Goal: Transaction & Acquisition: Purchase product/service

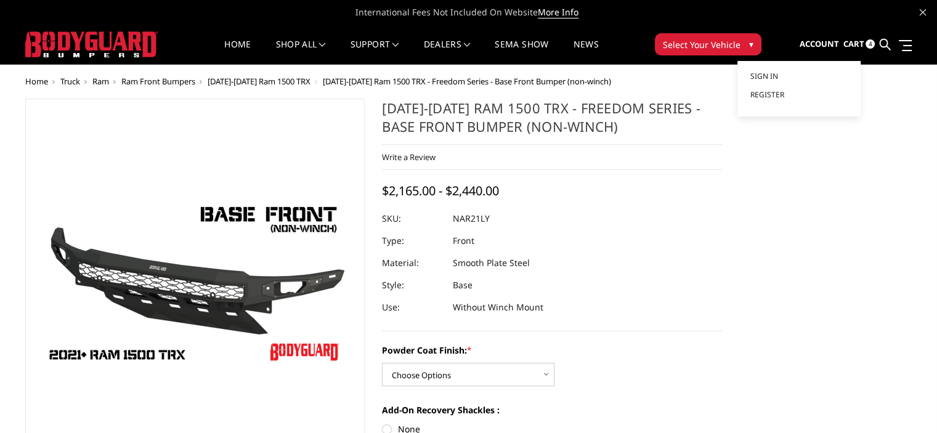
click at [819, 49] on span "Account" at bounding box center [818, 43] width 39 height 11
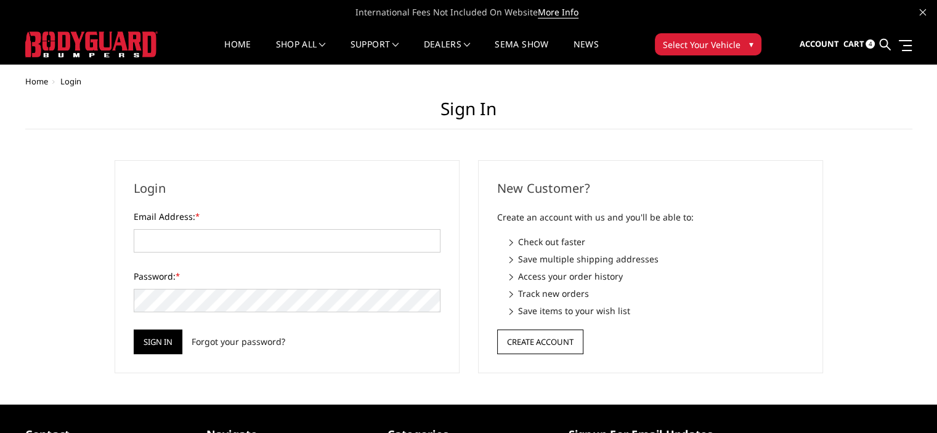
click at [537, 342] on button "Create Account" at bounding box center [540, 342] width 86 height 25
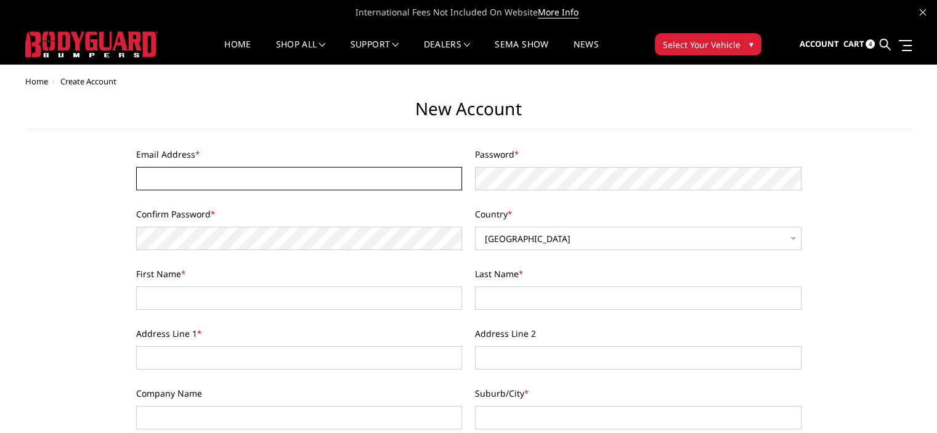
click at [254, 177] on input "Email Address *" at bounding box center [299, 178] width 326 height 23
type input "sirsisyphus@hotmail.com"
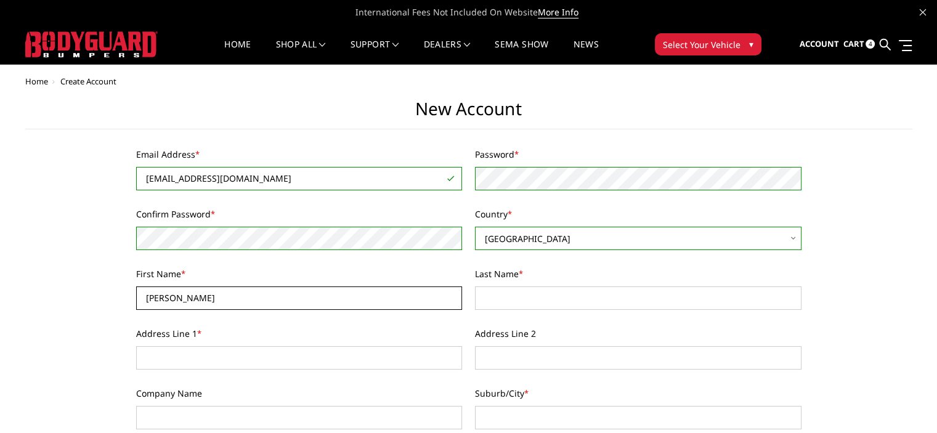
type input "Paul"
type input "Fisher"
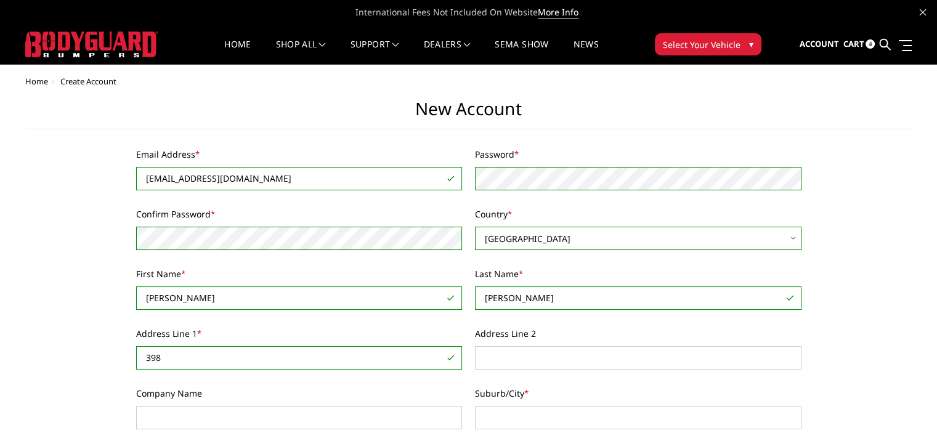
type input "398 STATE ROUTE 32 N"
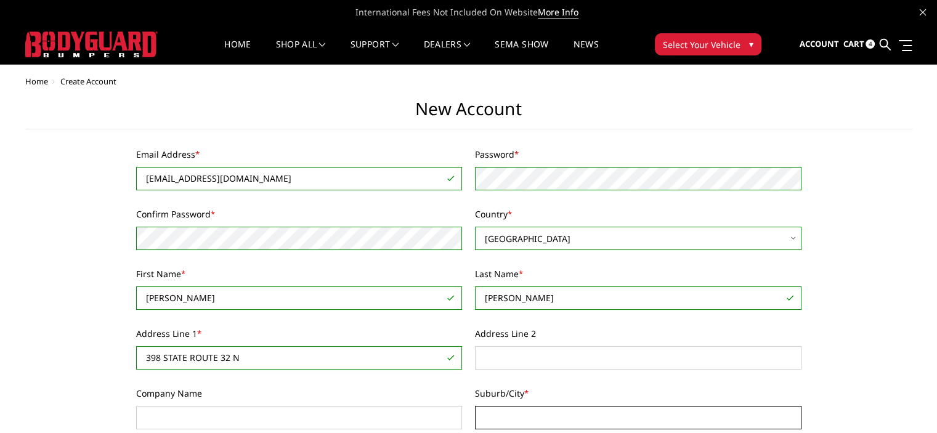
type input "NEW PALTZ"
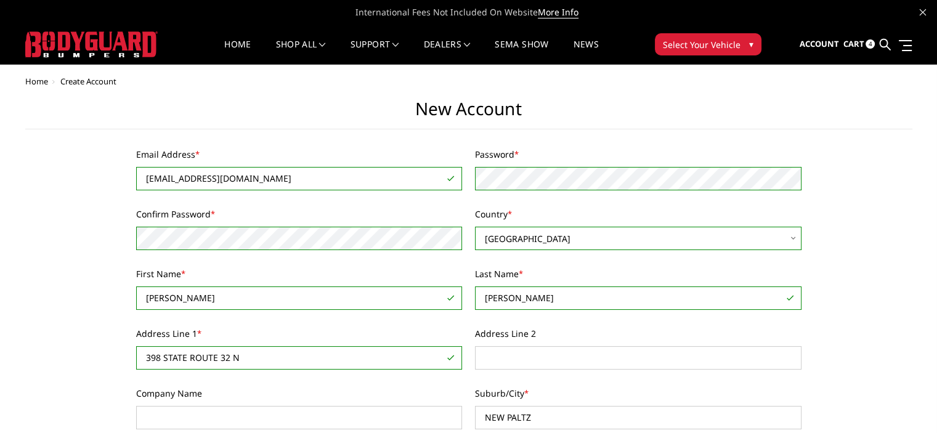
select select "New York"
type input "12561"
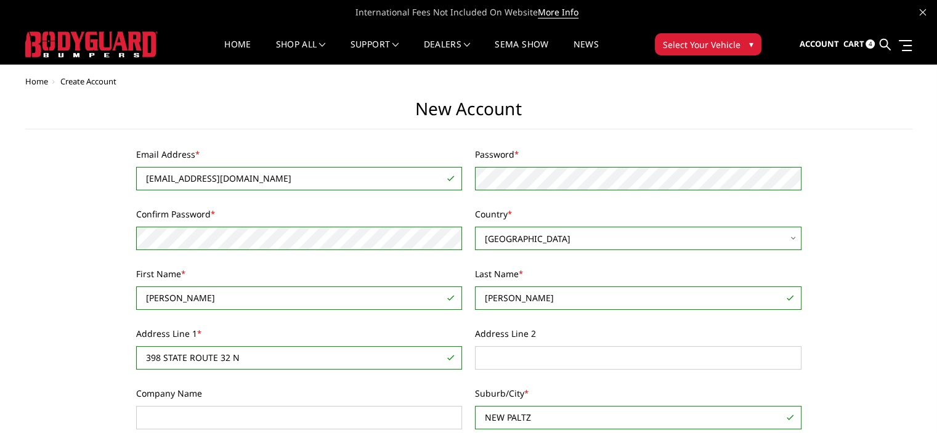
click at [63, 362] on div "Home Create Account New Account Email Address * sirsisyphus@hotmail.com You mus…" at bounding box center [468, 377] width 887 height 601
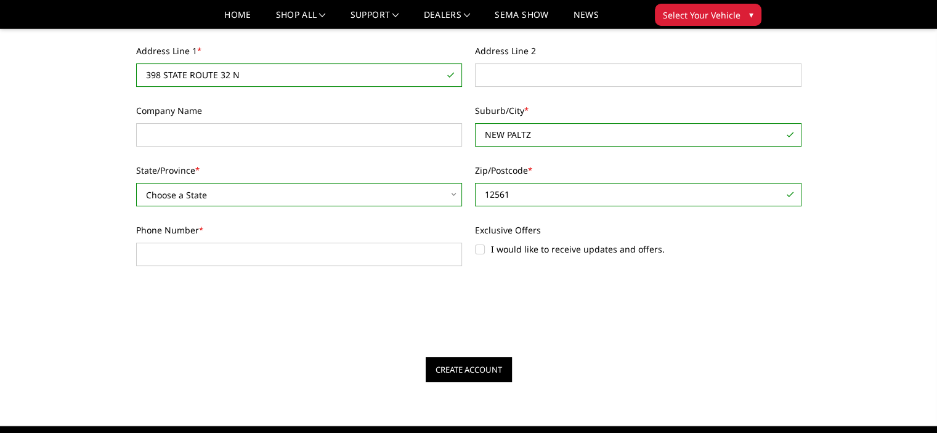
scroll to position [271, 0]
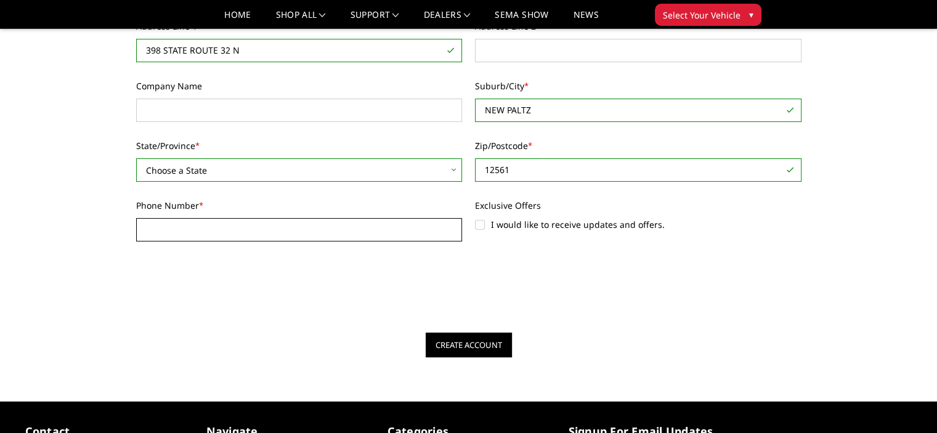
click at [237, 224] on input "Phone Number *" at bounding box center [299, 229] width 326 height 23
type input "509-954-4326"
click at [463, 347] on input "Create Account" at bounding box center [469, 345] width 86 height 25
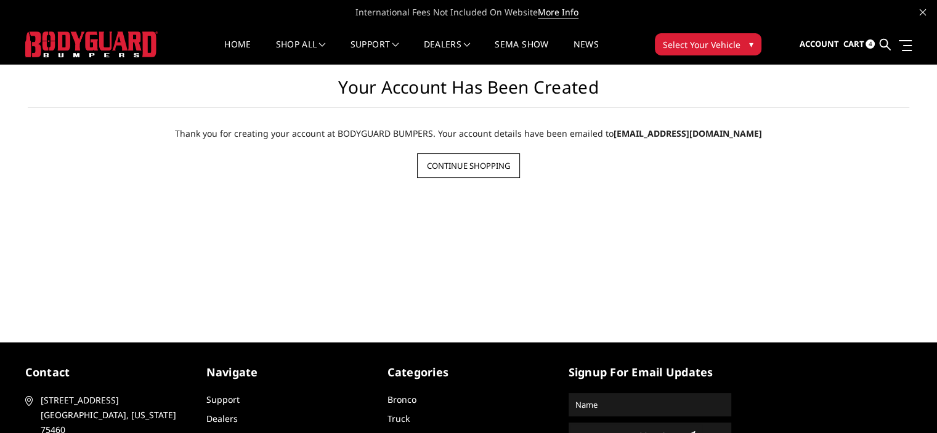
click at [482, 163] on link "Continue Shopping" at bounding box center [468, 165] width 103 height 25
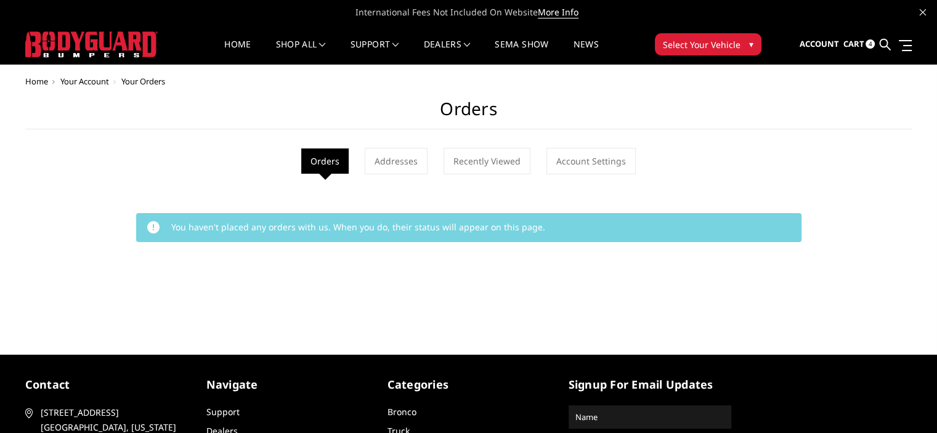
click at [852, 49] on span "Cart" at bounding box center [853, 43] width 21 height 11
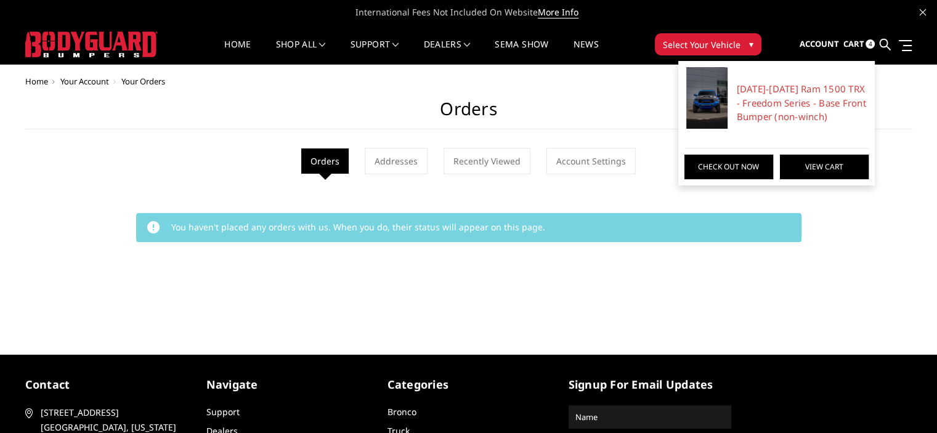
click at [799, 166] on link "View Cart" at bounding box center [824, 167] width 89 height 25
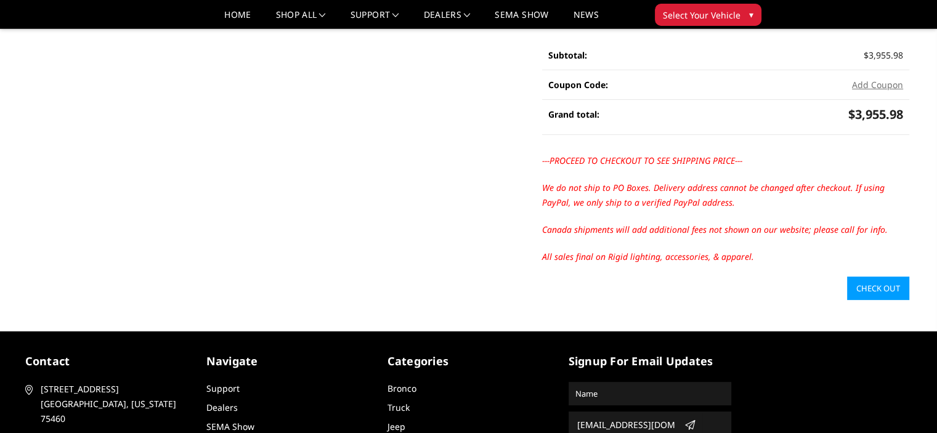
scroll to position [320, 0]
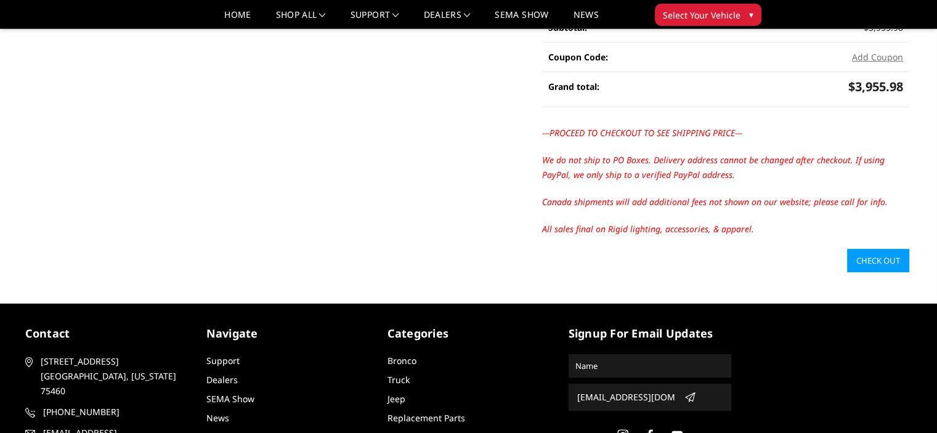
click at [872, 249] on link "Check out" at bounding box center [878, 260] width 62 height 23
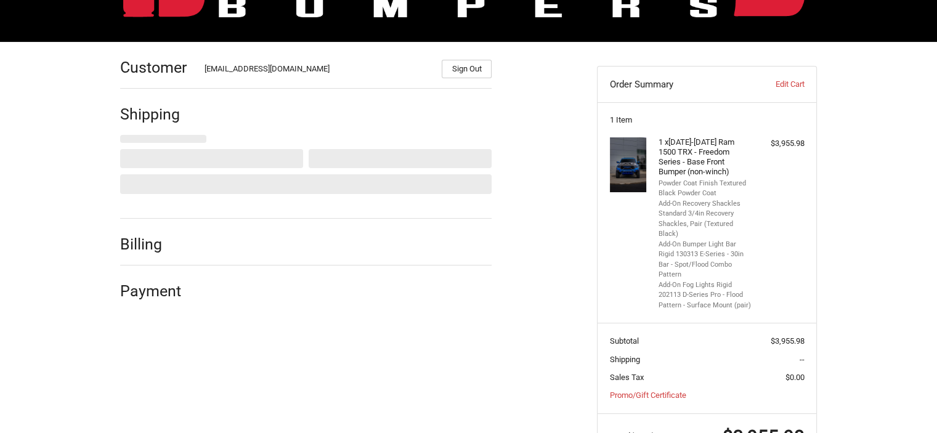
scroll to position [145, 0]
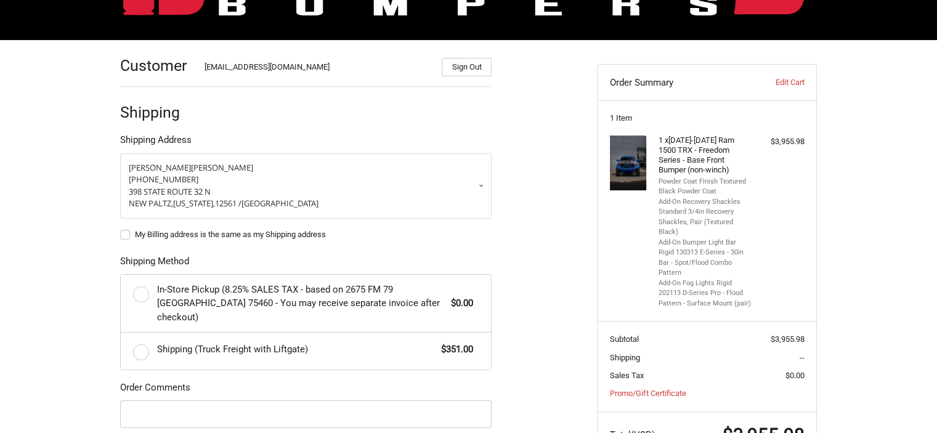
click at [32, 208] on div "Customer sirsisyphus@hotmail.com Sign Out Shipping Shipping Address Paul Fisher…" at bounding box center [468, 316] width 937 height 552
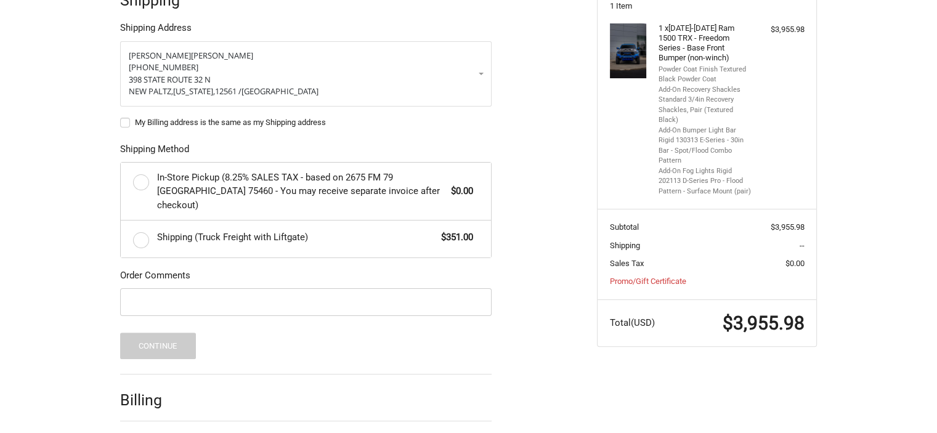
scroll to position [268, 0]
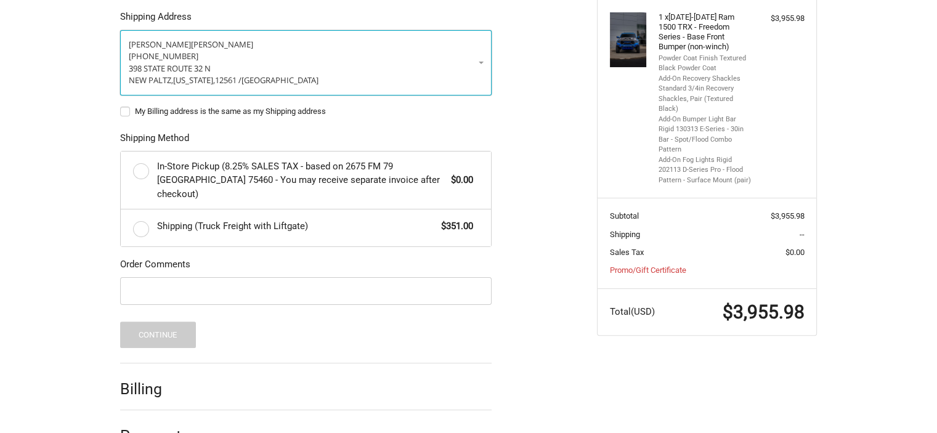
click at [458, 67] on p "398 STATE ROUTE 32 N" at bounding box center [306, 69] width 354 height 12
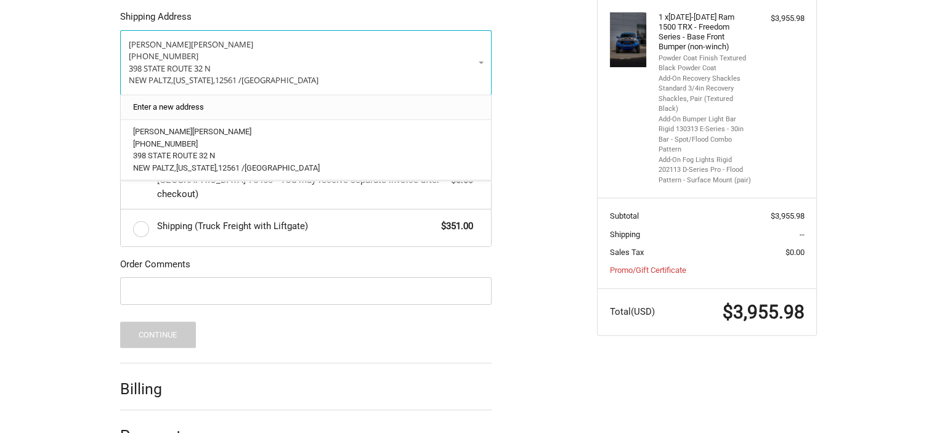
click at [377, 104] on link "Enter a new address" at bounding box center [306, 107] width 358 height 24
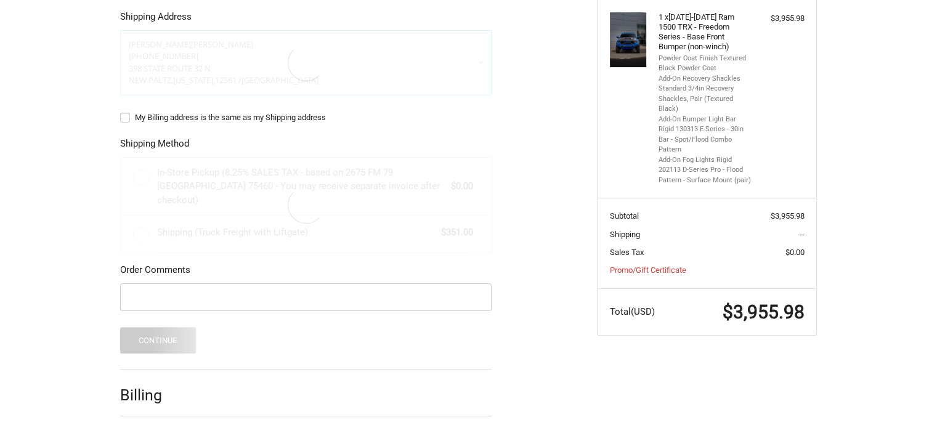
select select "US"
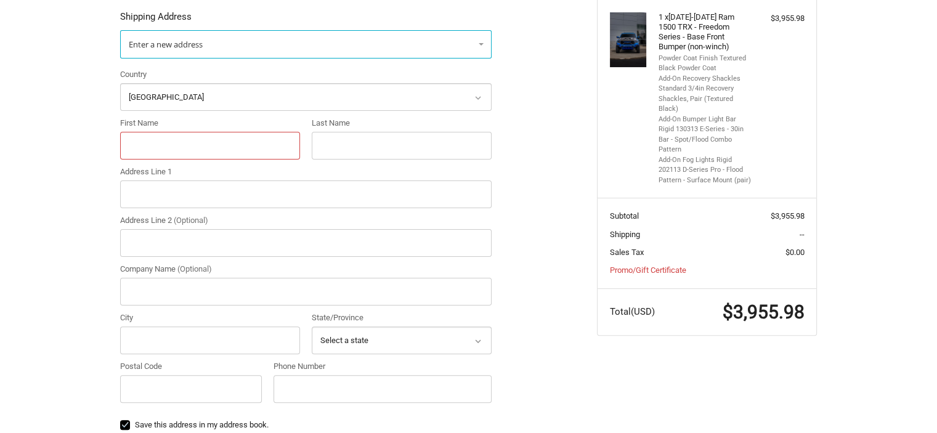
click at [153, 152] on input "First Name" at bounding box center [210, 146] width 180 height 28
type input "Brian"
type input "Holzhauer"
type input "128 NY 28"
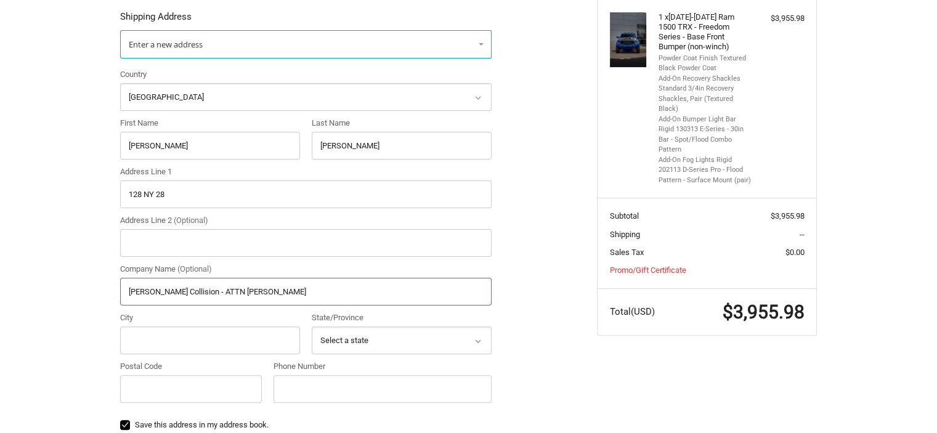
type input "Romeo Collision - ATTN Brian Holzhauer"
drag, startPoint x: 190, startPoint y: 145, endPoint x: 49, endPoint y: 139, distance: 141.2
click at [49, 139] on div "Customer sirsisyphus@hotmail.com Sign Out Shipping Shipping Address Enter a new…" at bounding box center [468, 352] width 937 height 870
type input "Paul"
type input "Fisher"
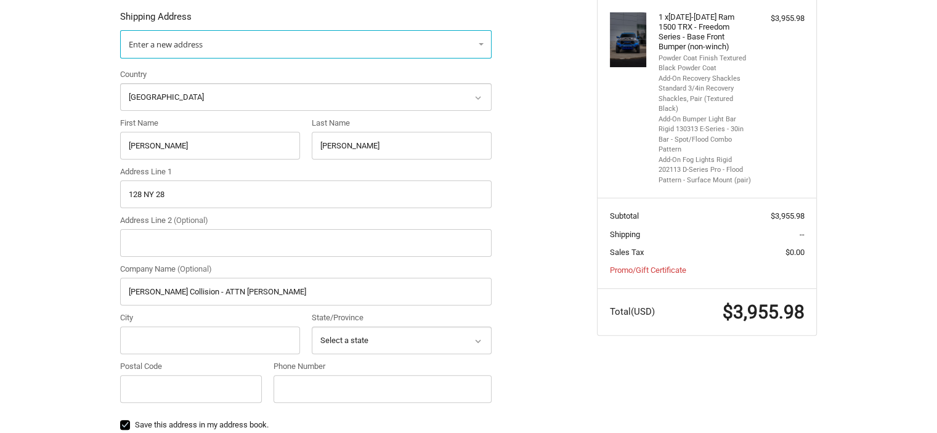
click at [44, 184] on div "Customer sirsisyphus@hotmail.com Sign Out Shipping Shipping Address Enter a new…" at bounding box center [468, 352] width 937 height 870
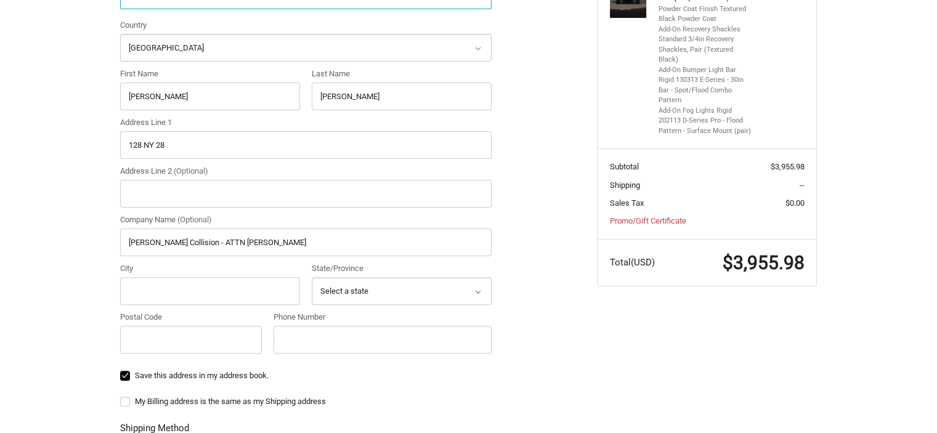
scroll to position [342, 0]
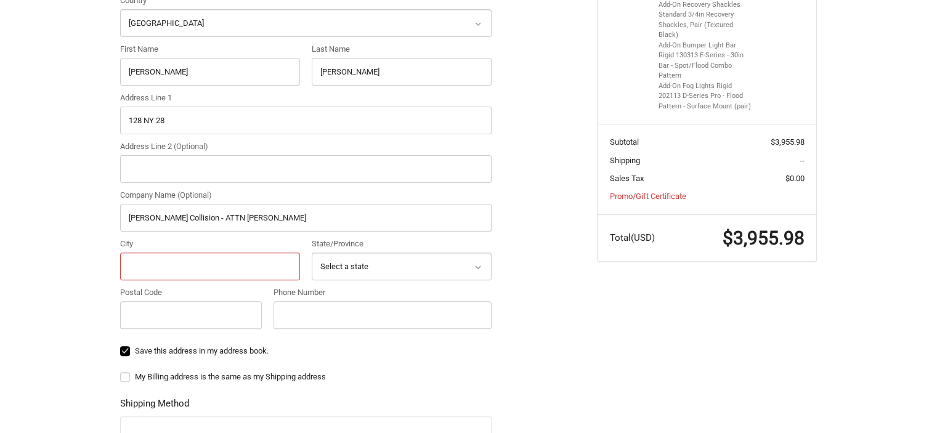
click at [177, 263] on input "City" at bounding box center [210, 267] width 180 height 28
type input "Kingston"
select select "NY"
type input "12401"
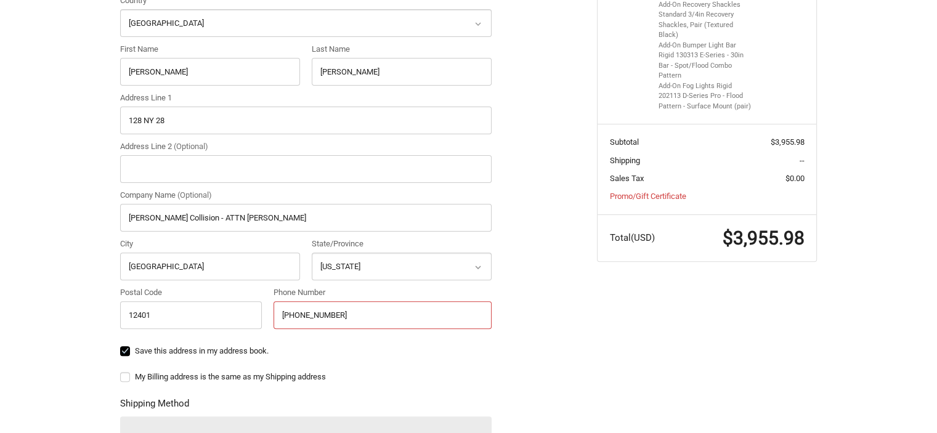
type input "509-954-4326"
click at [62, 276] on div "Customer sirsisyphus@hotmail.com Sign Out Shipping Shipping Address Enter a new…" at bounding box center [468, 266] width 937 height 846
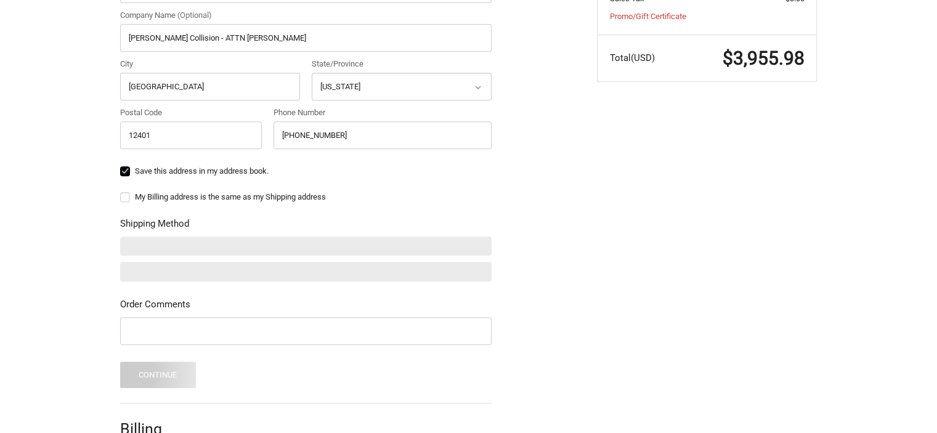
scroll to position [539, 0]
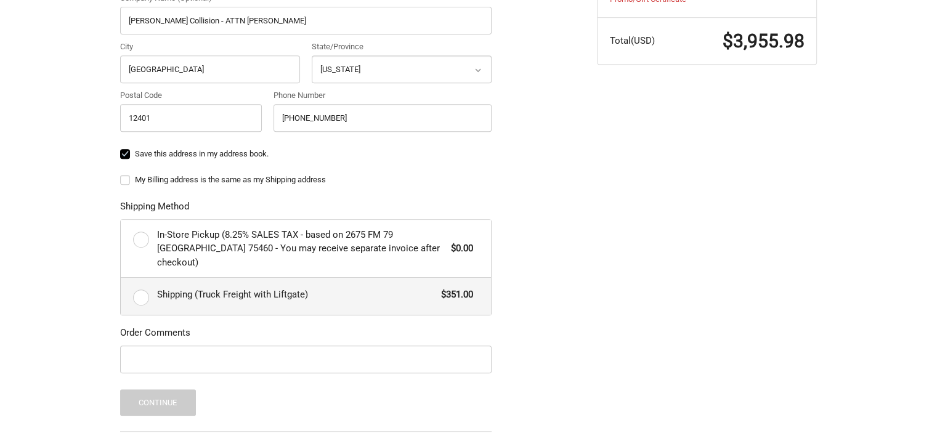
click at [265, 288] on span "Shipping (Truck Freight with Liftgate)" at bounding box center [296, 295] width 278 height 14
click at [121, 278] on input "Shipping (Truck Freight with Liftgate) $351.00" at bounding box center [121, 278] width 1 height 1
radio input "true"
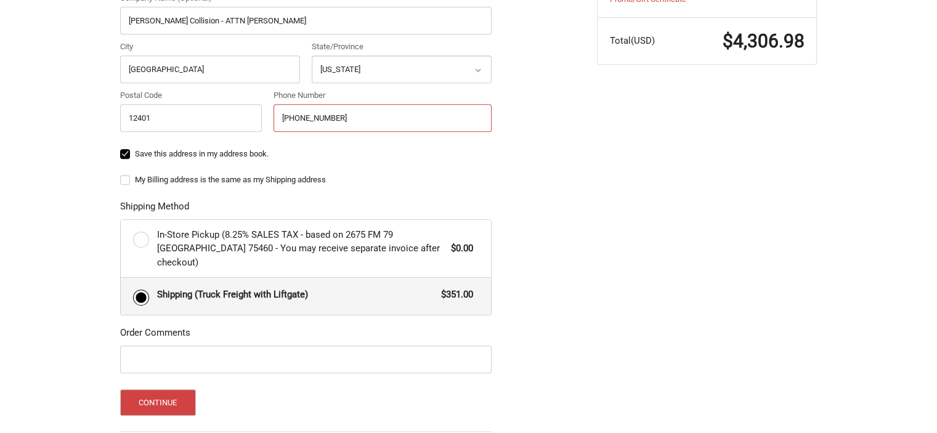
drag, startPoint x: 342, startPoint y: 111, endPoint x: 275, endPoint y: 113, distance: 67.8
click at [275, 113] on input "509-954-4326" at bounding box center [382, 118] width 218 height 28
click at [57, 194] on div "Customer sirsisyphus@hotmail.com Sign Out Shipping Shipping Address Enter a new…" at bounding box center [468, 91] width 937 height 891
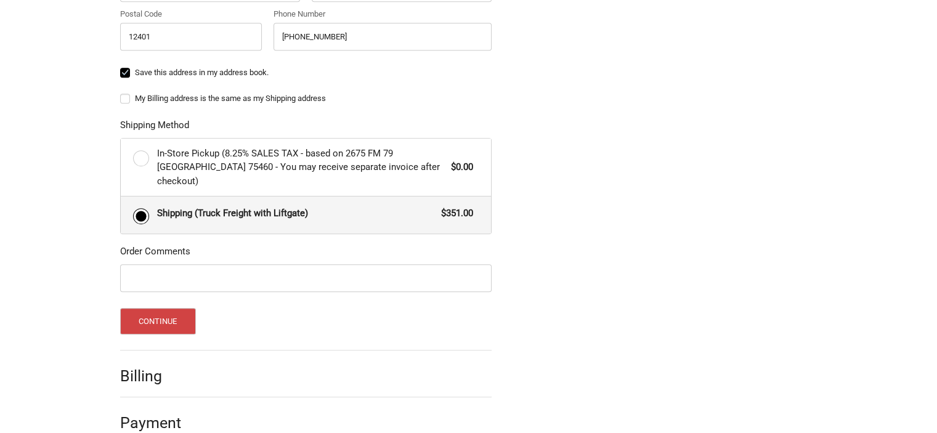
scroll to position [627, 0]
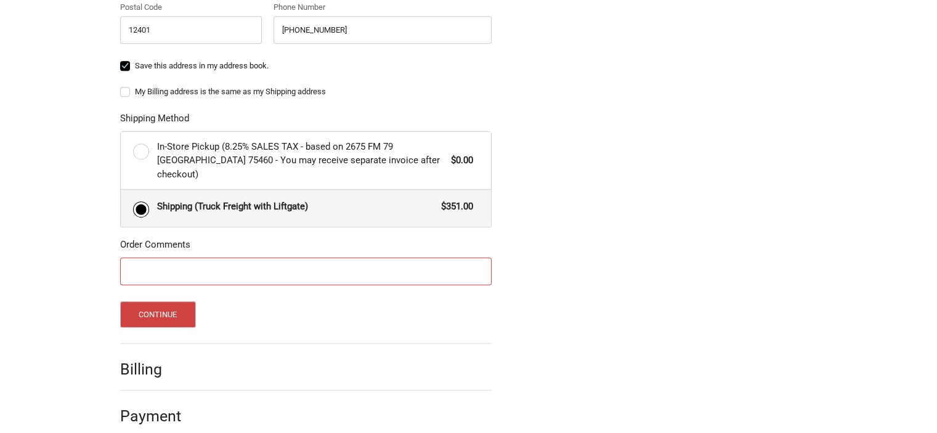
click at [152, 265] on input "Order Comments" at bounding box center [305, 271] width 371 height 28
type input "P"
type input "Order is for Paul Fisher's truck at Romeo Ford Body Shop"
click at [0, 290] on div "Customer sirsisyphus@hotmail.com Sign Out Shipping Shipping Address Enter a new…" at bounding box center [468, 3] width 937 height 891
click at [156, 301] on button "Continue" at bounding box center [158, 314] width 76 height 26
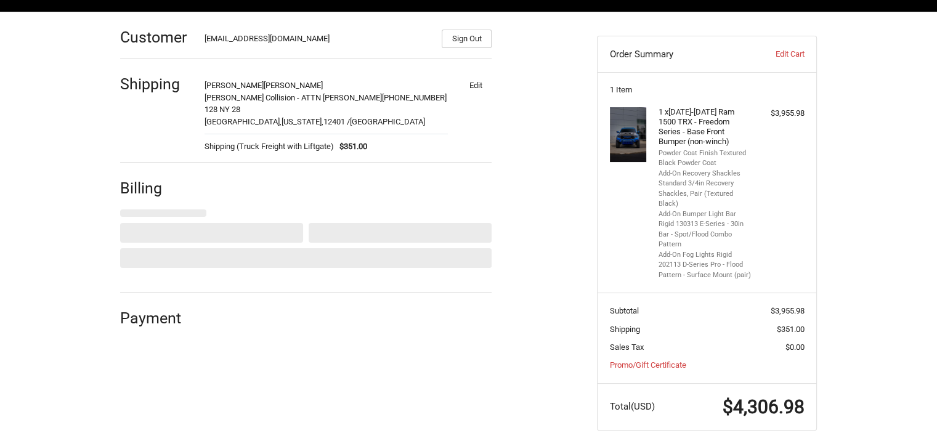
select select "US"
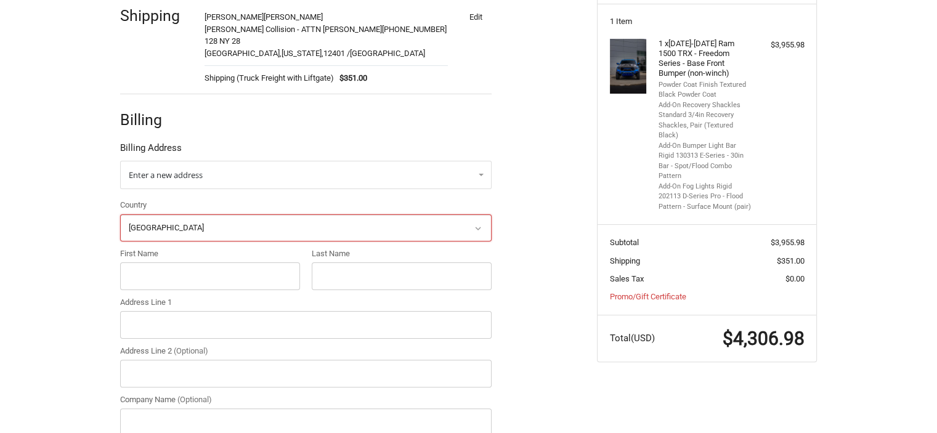
scroll to position [249, 0]
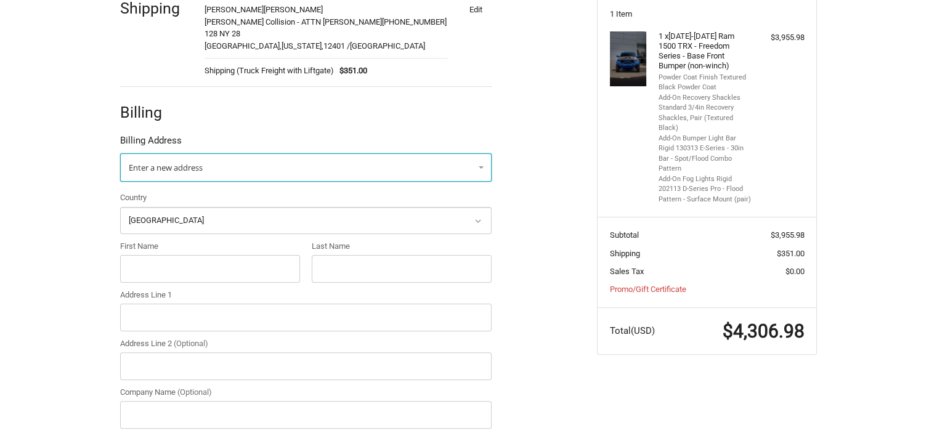
click at [185, 160] on link "Enter a new address" at bounding box center [305, 167] width 371 height 28
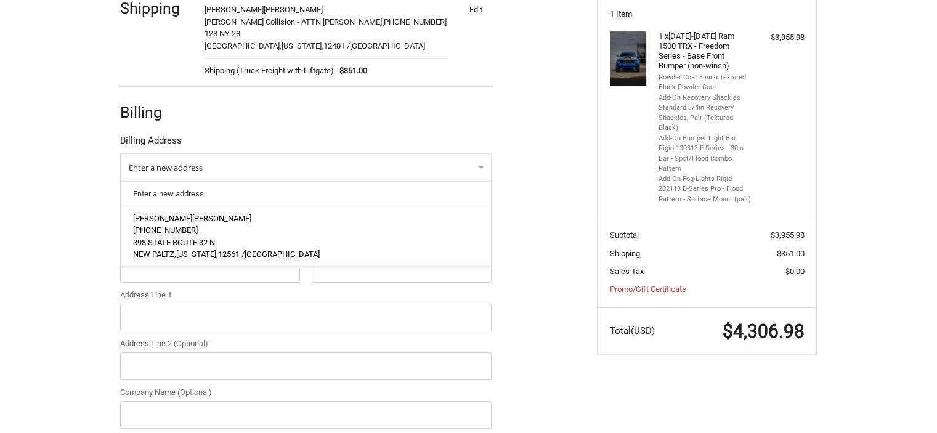
click at [166, 242] on span "398 STATE ROUTE 32 N" at bounding box center [174, 241] width 82 height 9
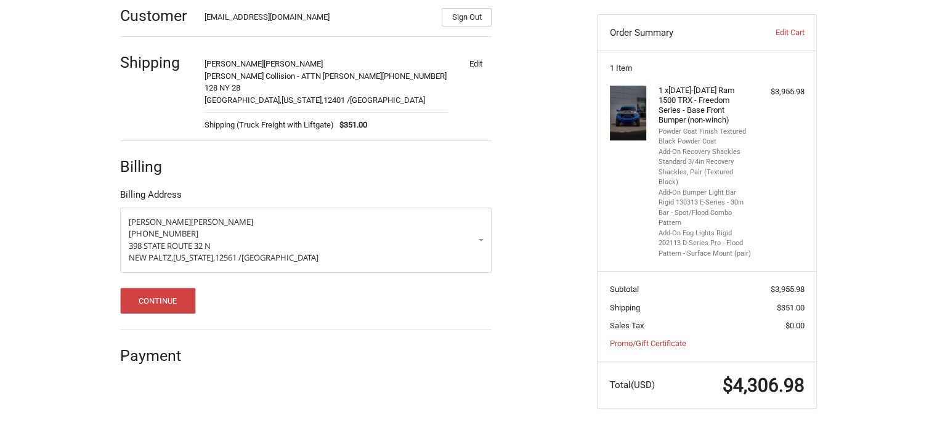
scroll to position [173, 0]
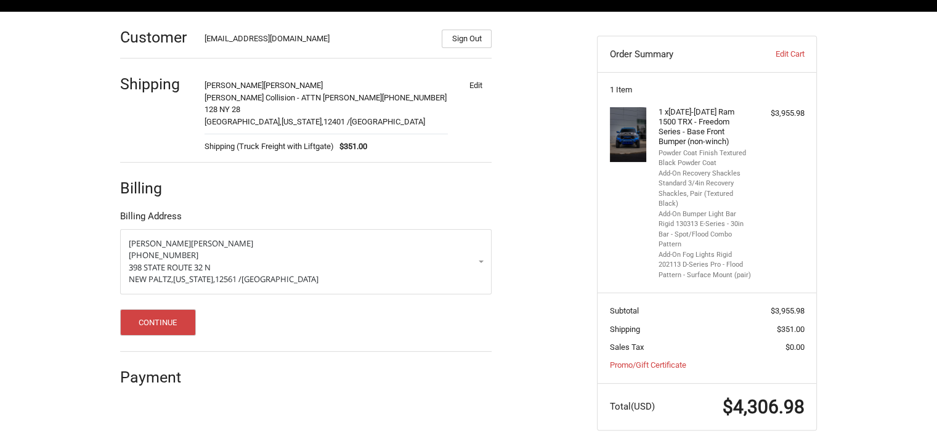
click at [47, 229] on div "Customer sirsisyphus@hotmail.com Sign Out Shipping Paul Fisher Romeo Collision …" at bounding box center [468, 233] width 937 height 443
click at [153, 325] on button "Continue" at bounding box center [158, 322] width 76 height 26
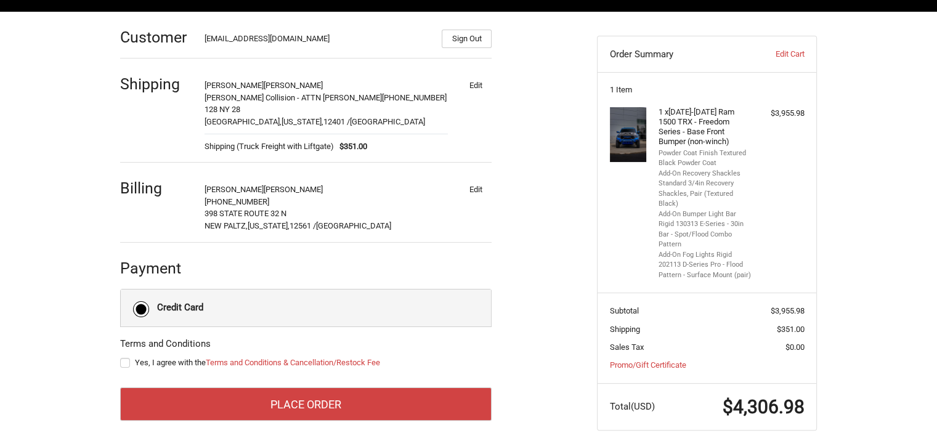
scroll to position [175, 0]
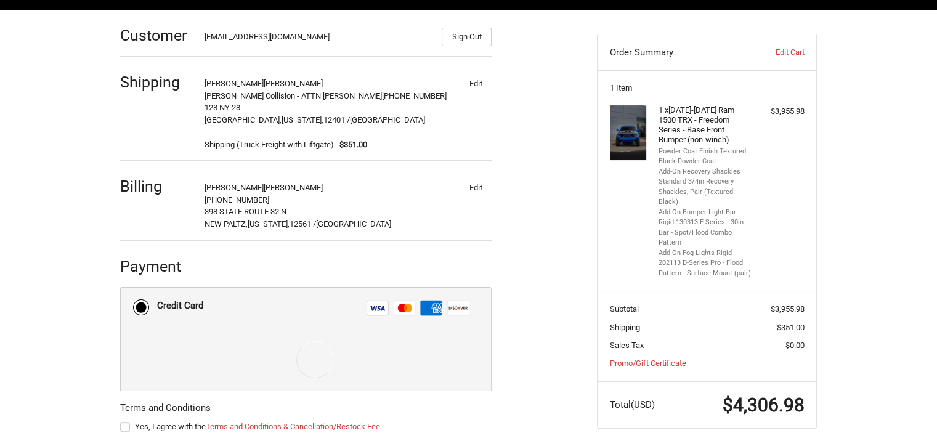
click at [68, 346] on div "Customer sirsisyphus@hotmail.com Sign Out Shipping Paul Fisher Romeo Collision …" at bounding box center [468, 261] width 937 height 502
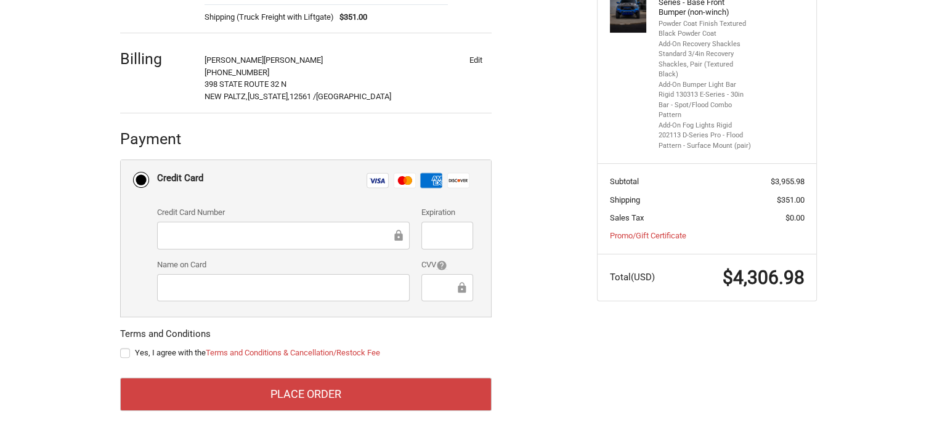
scroll to position [306, 0]
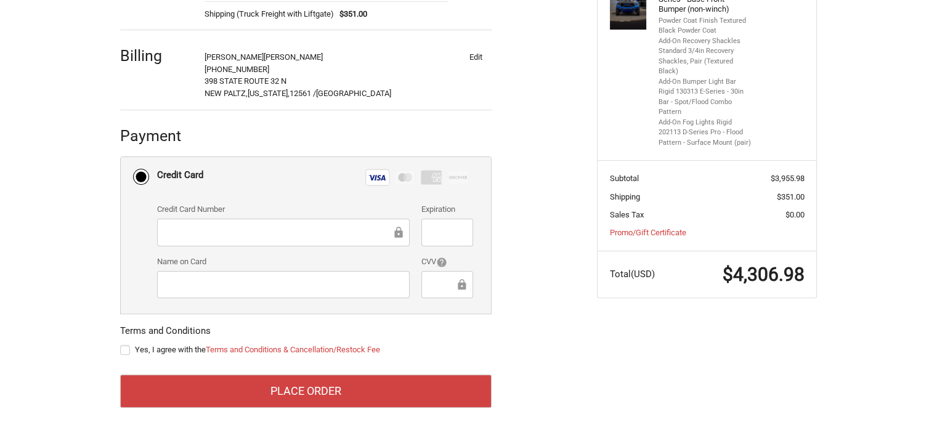
drag, startPoint x: 147, startPoint y: 342, endPoint x: 133, endPoint y: 346, distance: 14.0
click at [133, 346] on div "Yes, I agree with the Terms and Conditions & Cancellation/Restock Fee" at bounding box center [305, 352] width 371 height 16
click at [133, 346] on label "Yes, I agree with the Terms and Conditions & Cancellation/Restock Fee" at bounding box center [305, 350] width 371 height 10
click at [121, 344] on input "Yes, I agree with the Terms and Conditions & Cancellation/Restock Fee" at bounding box center [120, 344] width 1 height 1
checkbox input "true"
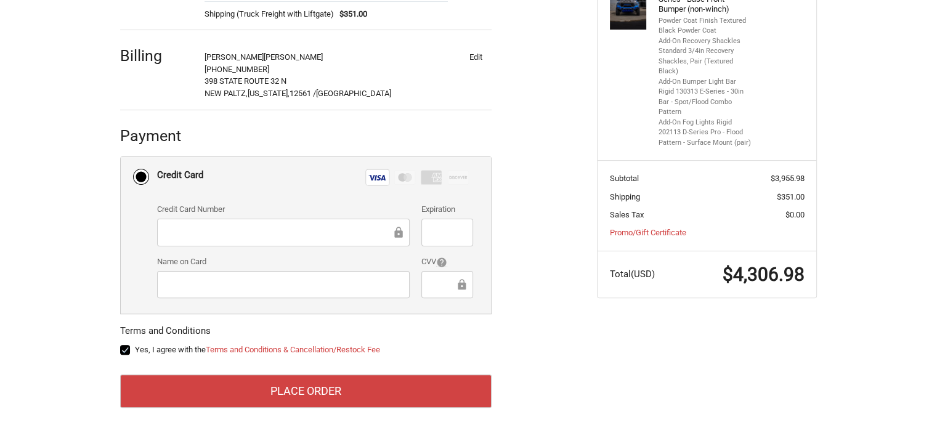
click at [65, 329] on div "Customer sirsisyphus@hotmail.com Sign Out Shipping Paul Fisher Romeo Collision …" at bounding box center [468, 157] width 937 height 556
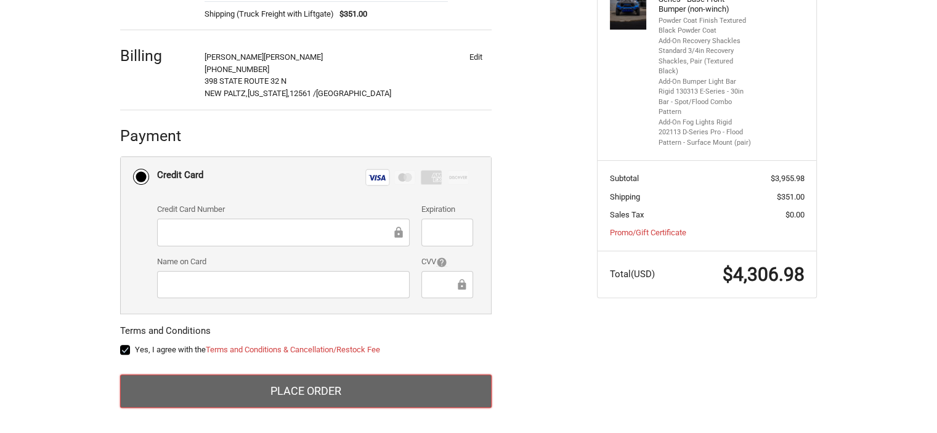
click at [314, 384] on button "Place Order" at bounding box center [305, 390] width 371 height 33
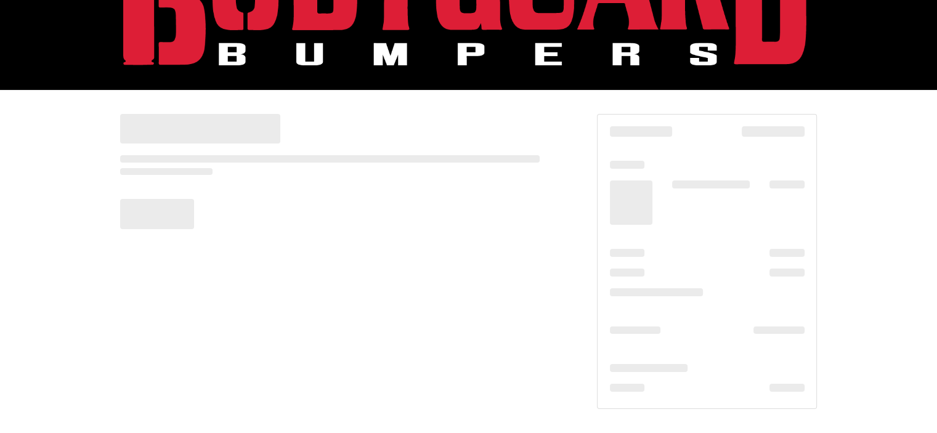
scroll to position [94, 0]
